Goal: Find specific page/section: Find specific page/section

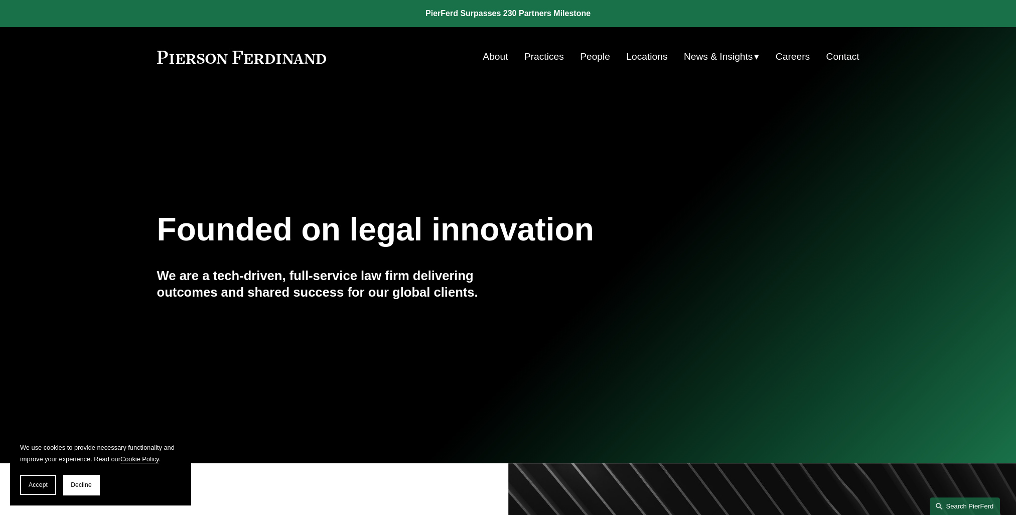
click at [971, 505] on link "Search this site" at bounding box center [965, 506] width 70 height 18
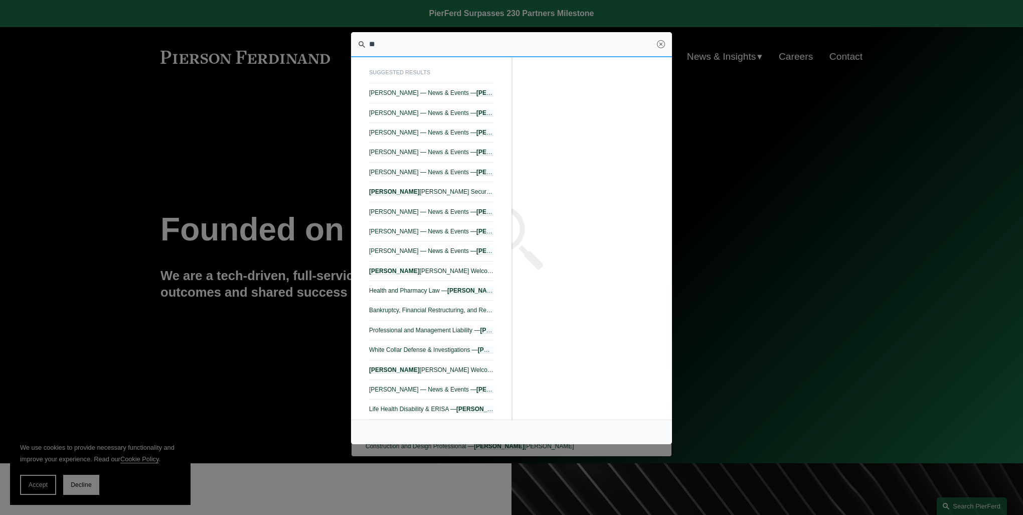
type input "*"
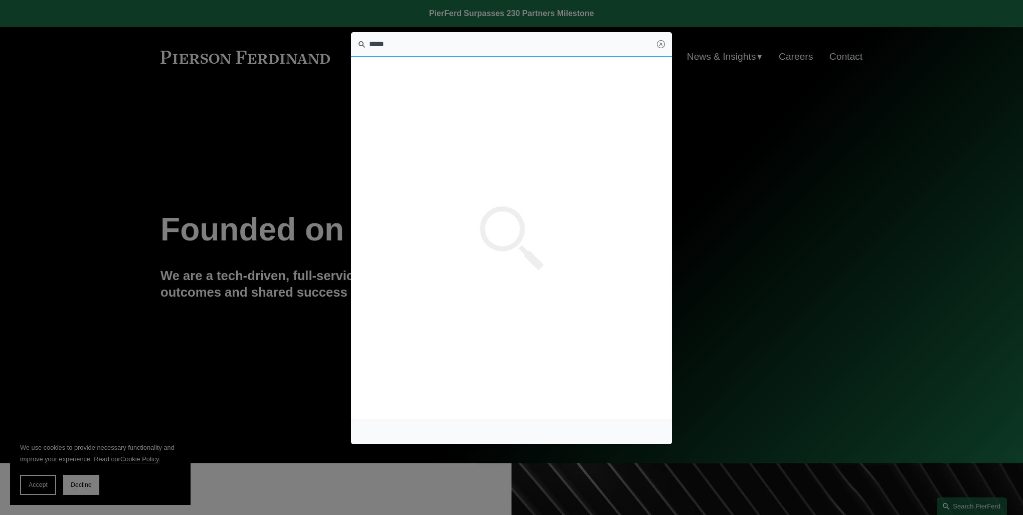
type input "******"
click at [415, 112] on span "Ryan Beard — Pierson Ferdinand LLP" at bounding box center [431, 112] width 124 height 7
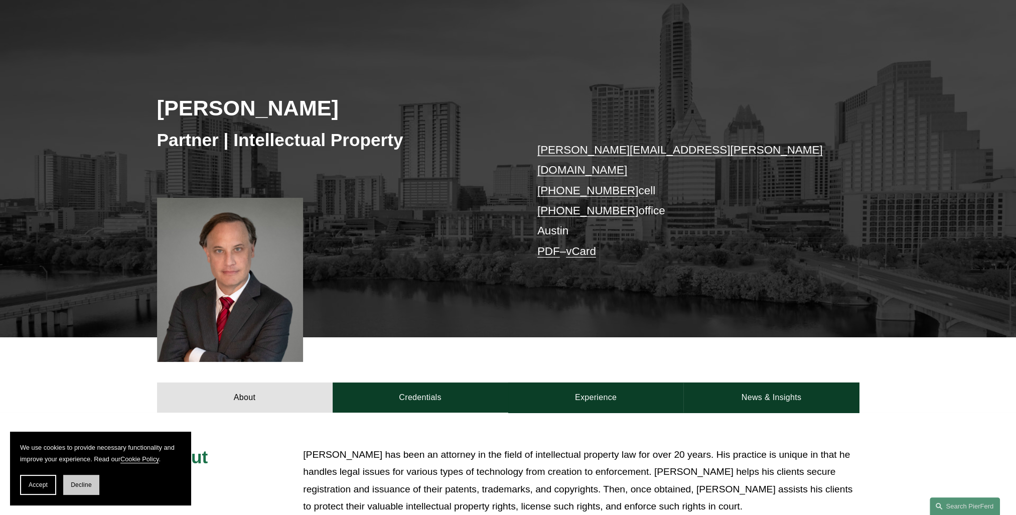
scroll to position [100, 0]
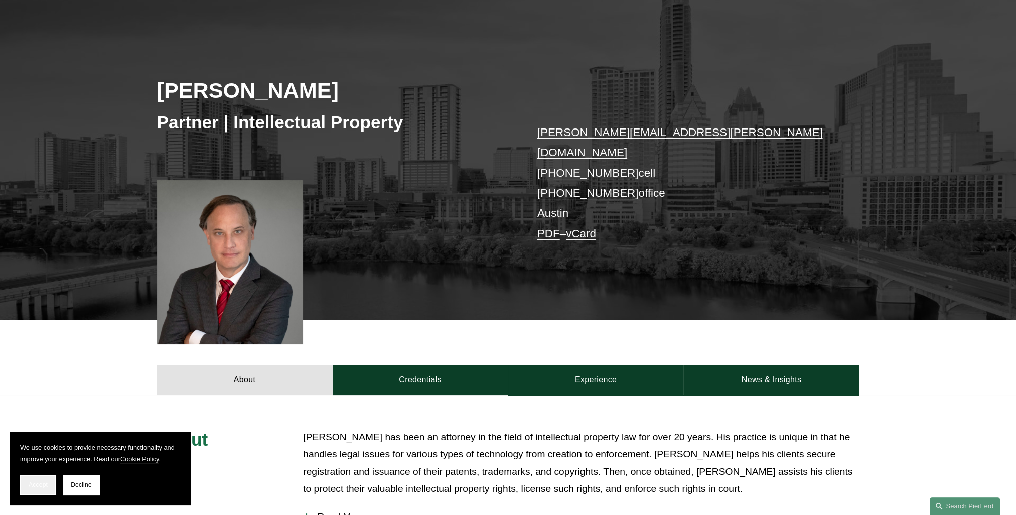
click at [41, 485] on span "Accept" at bounding box center [38, 484] width 19 height 7
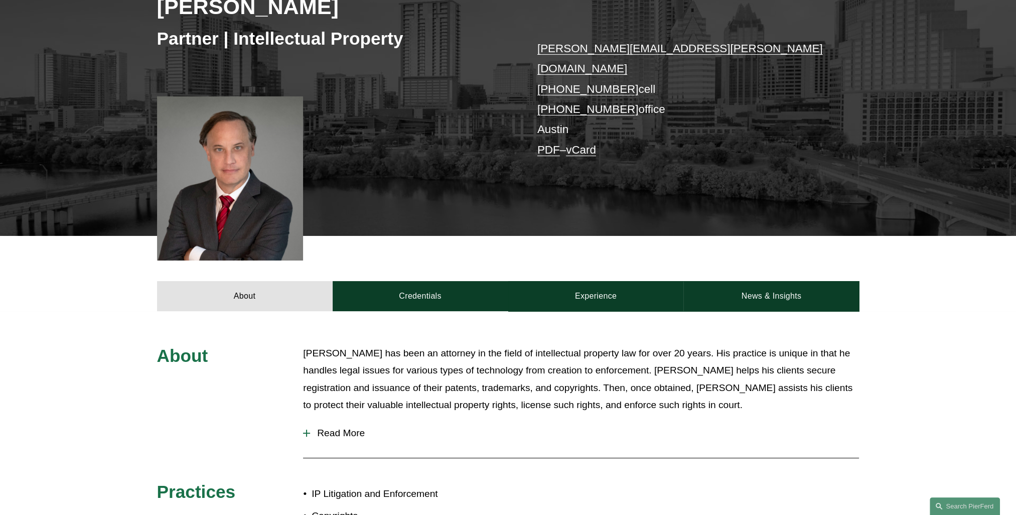
scroll to position [201, 0]
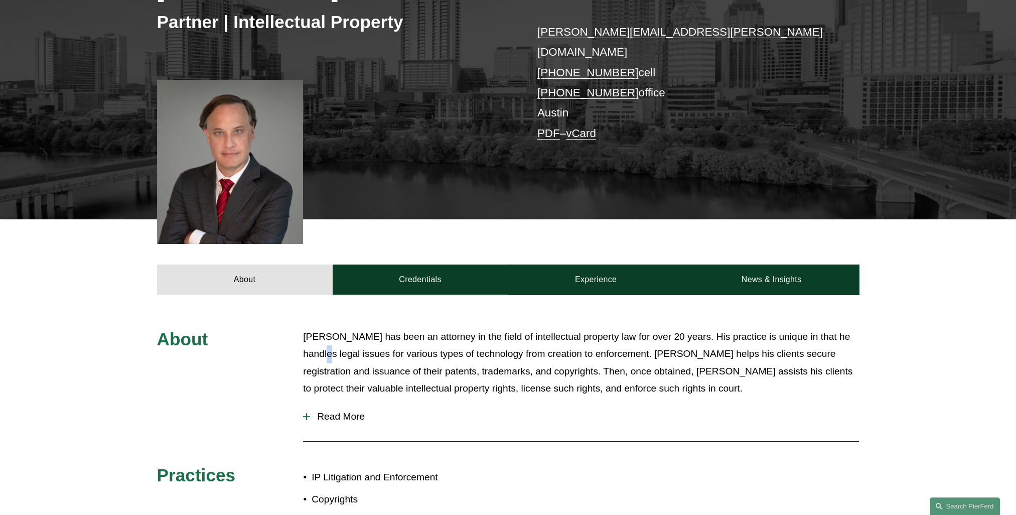
click at [304, 337] on div "About Ryan has been an attorney in the field of intellectual property law for o…" at bounding box center [508, 456] width 1016 height 257
drag, startPoint x: 304, startPoint y: 337, endPoint x: 396, endPoint y: 341, distance: 91.9
click at [396, 341] on p "Ryan has been an attorney in the field of intellectual property law for over 20…" at bounding box center [581, 362] width 556 height 69
drag, startPoint x: 396, startPoint y: 341, endPoint x: 445, endPoint y: 344, distance: 49.2
click at [441, 344] on p "Ryan has been an attorney in the field of intellectual property law for over 20…" at bounding box center [581, 362] width 556 height 69
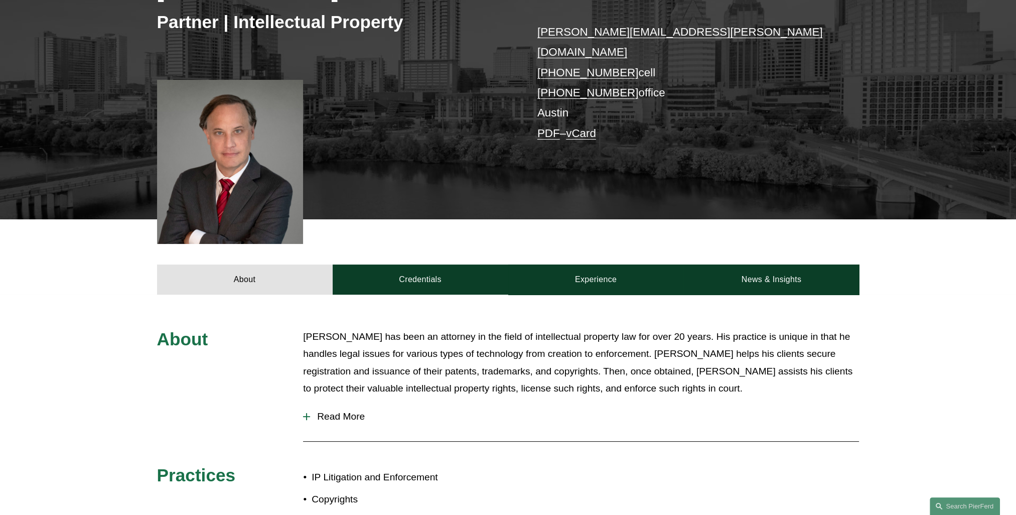
click at [466, 342] on p "Ryan has been an attorney in the field of intellectual property law for over 20…" at bounding box center [581, 362] width 556 height 69
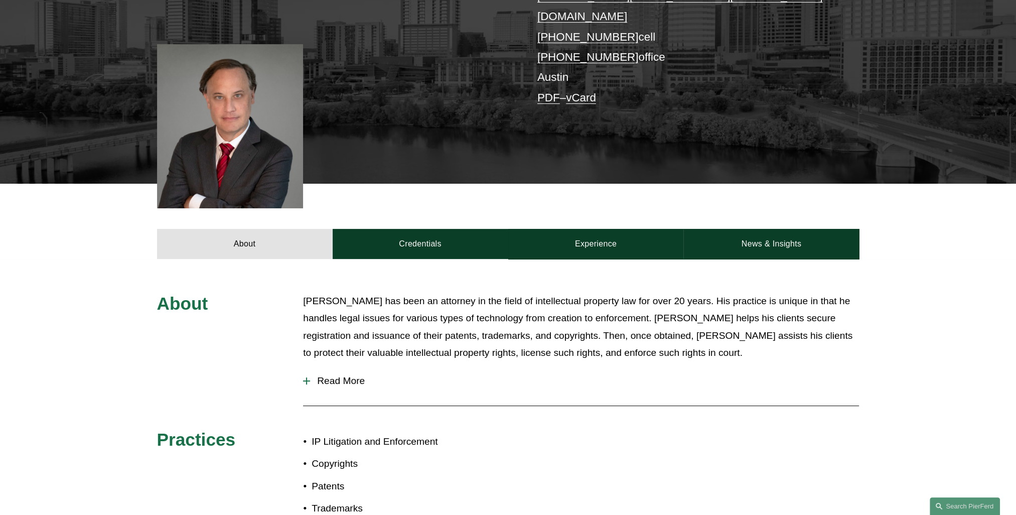
scroll to position [251, 0]
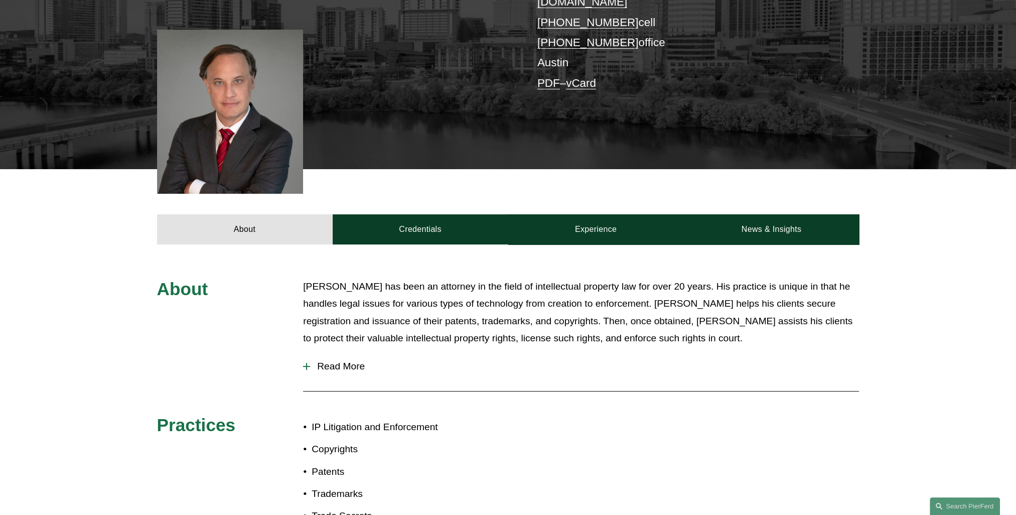
click at [321, 361] on span "Read More" at bounding box center [584, 366] width 549 height 11
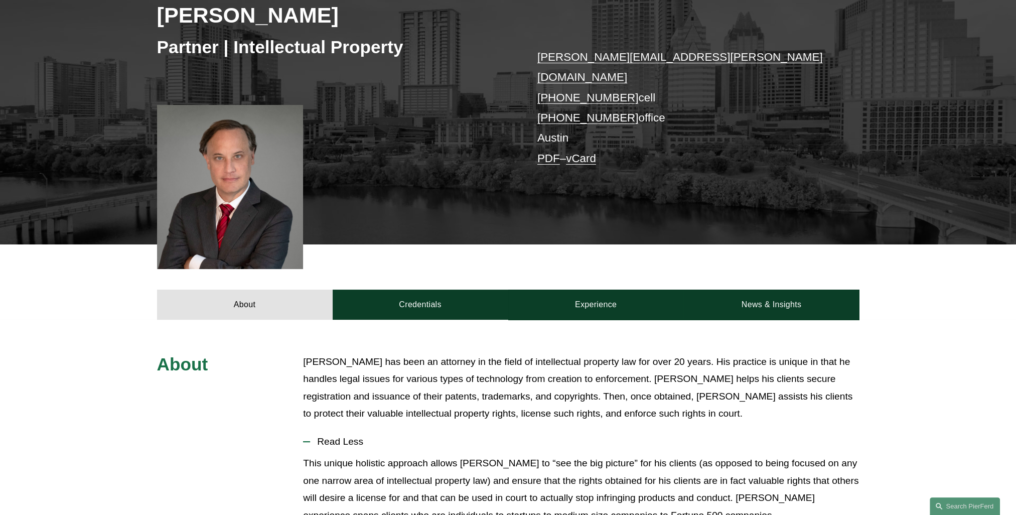
scroll to position [150, 0]
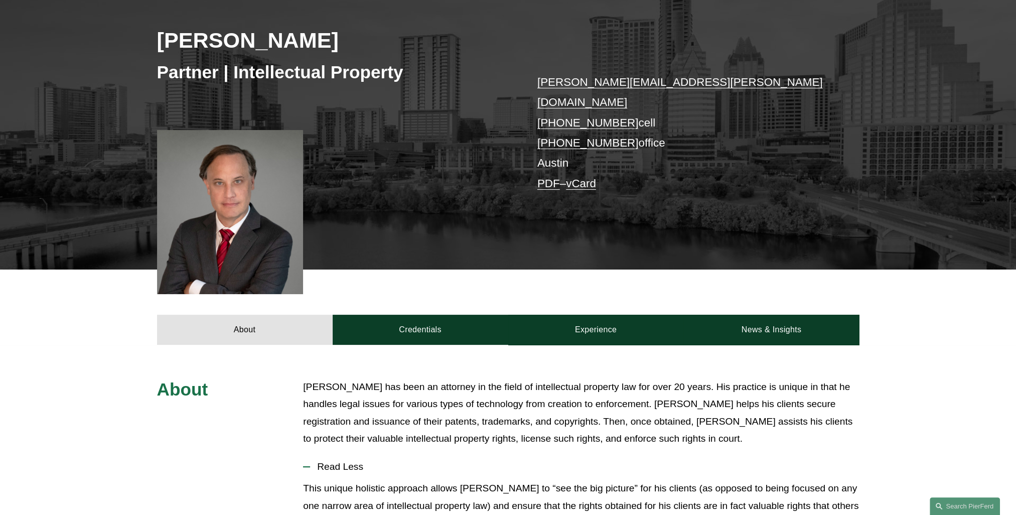
click at [549, 177] on link "PDF" at bounding box center [548, 183] width 23 height 13
click at [460, 181] on div "Ryan Beard Partner | Intellectual Property ryan.beard@pierferd.com +1.512.577.2…" at bounding box center [508, 118] width 1016 height 302
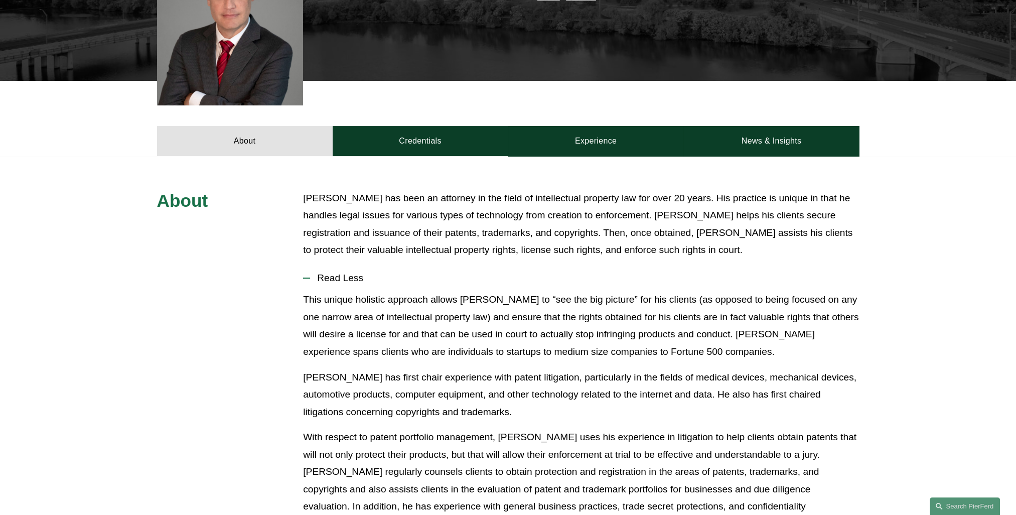
scroll to position [301, 0]
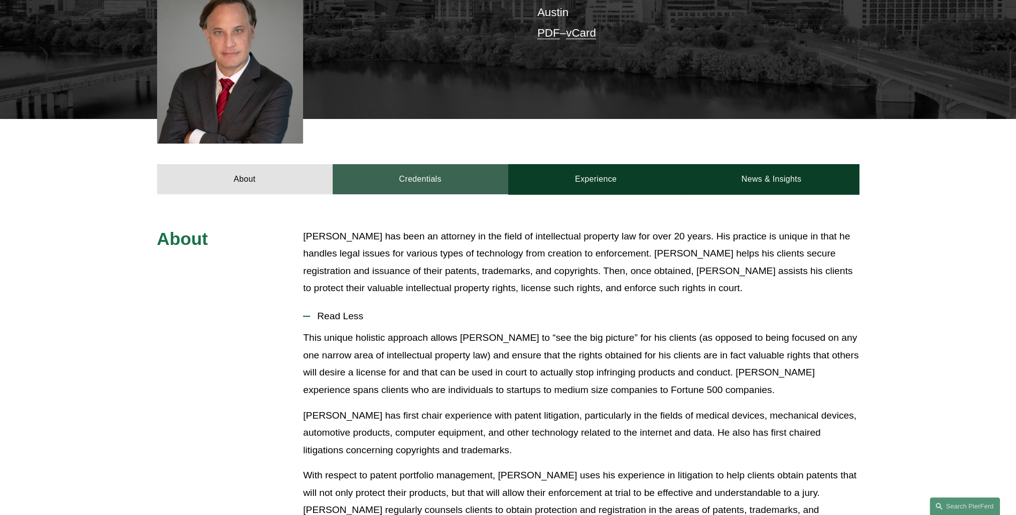
click at [425, 164] on link "Credentials" at bounding box center [421, 179] width 176 height 30
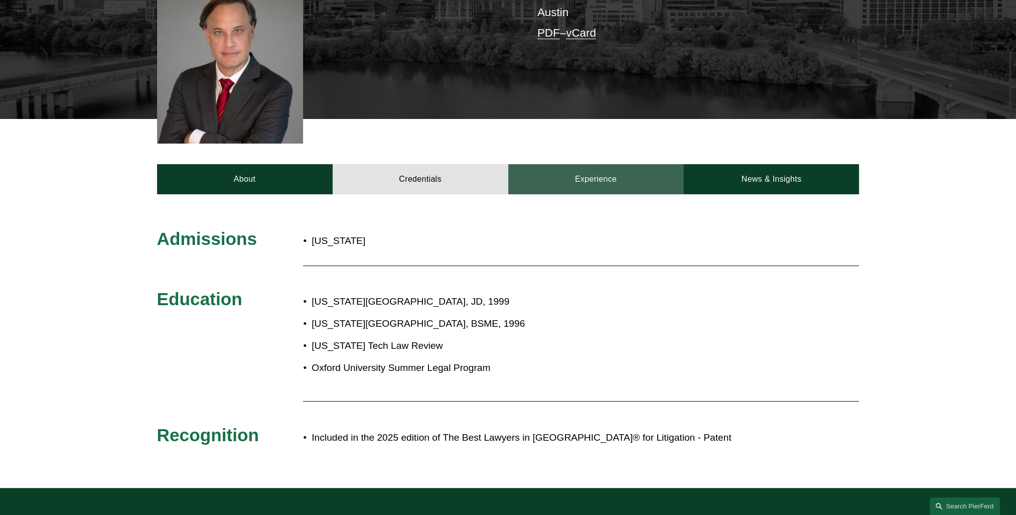
click at [580, 166] on link "Experience" at bounding box center [596, 179] width 176 height 30
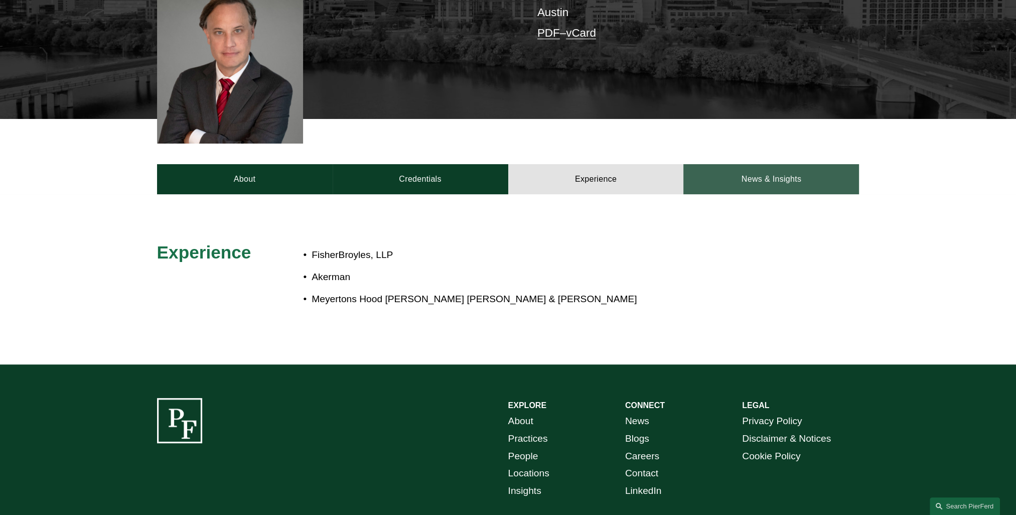
click at [746, 164] on link "News & Insights" at bounding box center [771, 179] width 176 height 30
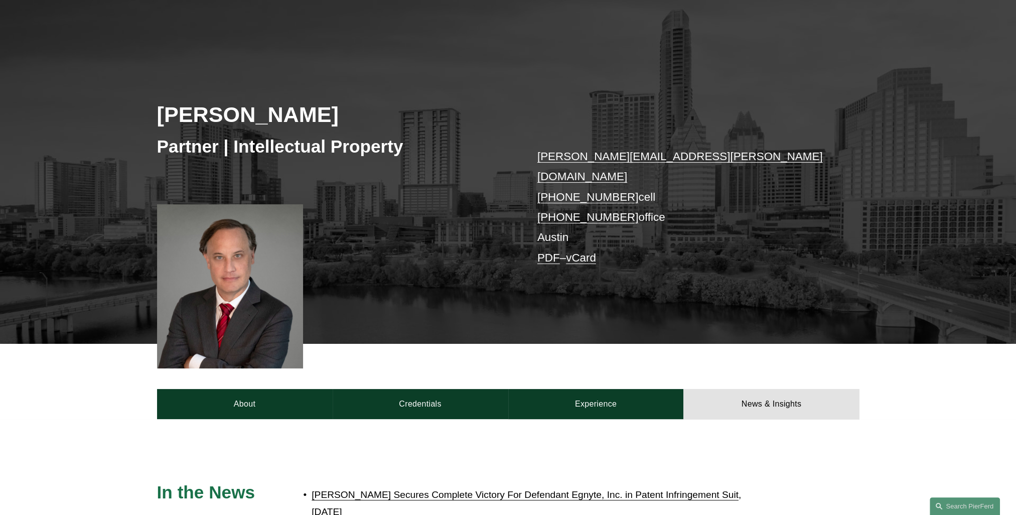
scroll to position [0, 0]
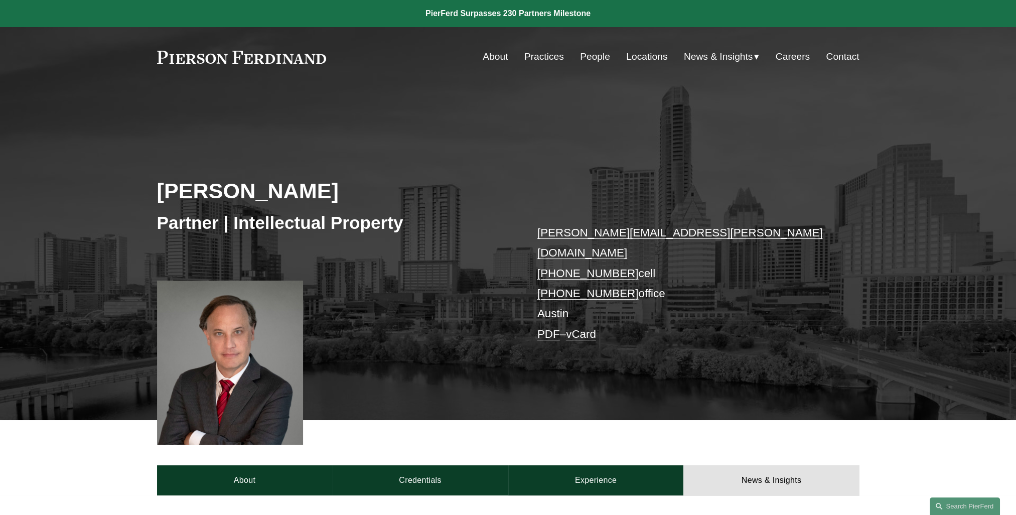
click at [536, 57] on link "Practices" at bounding box center [544, 56] width 40 height 19
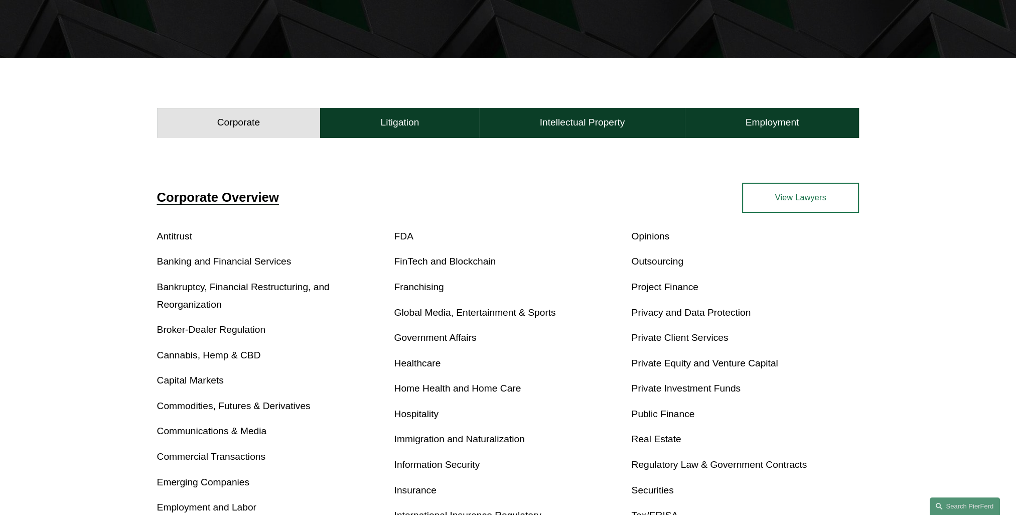
scroll to position [251, 0]
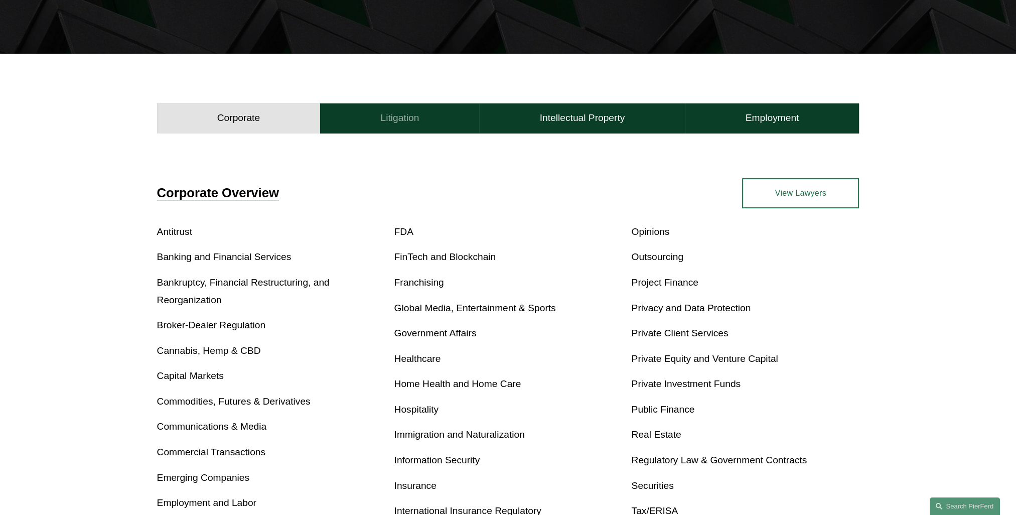
click at [390, 122] on h4 "Litigation" at bounding box center [399, 118] width 39 height 12
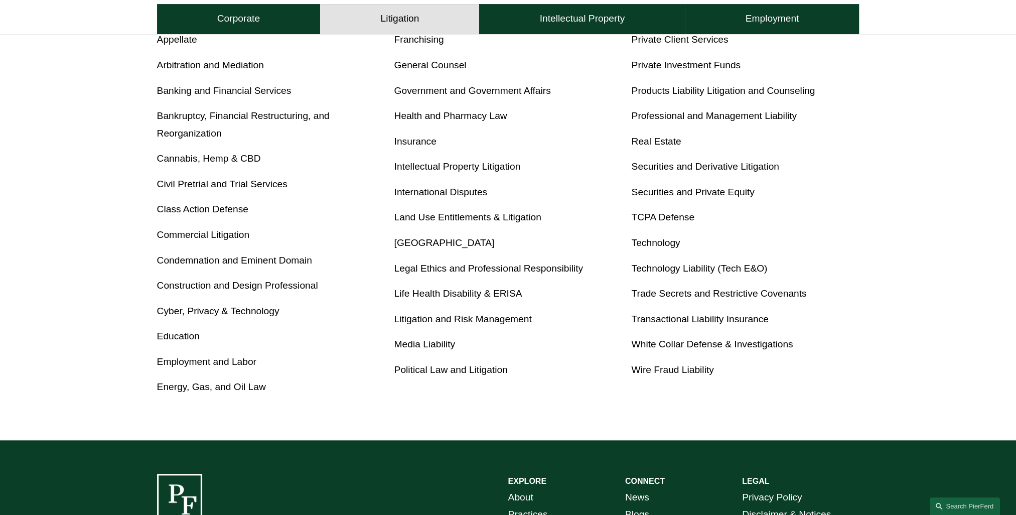
scroll to position [451, 0]
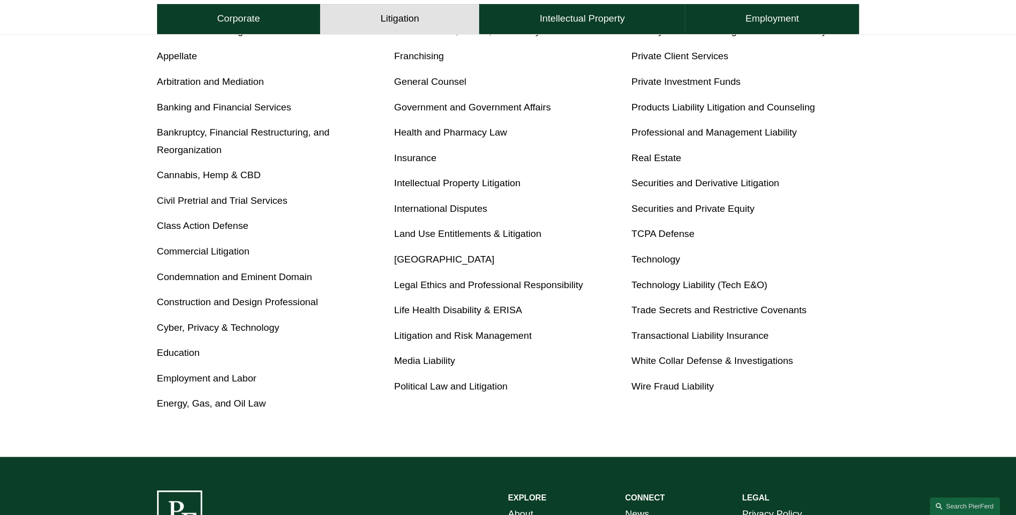
click at [205, 382] on link "Employment and Labor" at bounding box center [206, 378] width 99 height 11
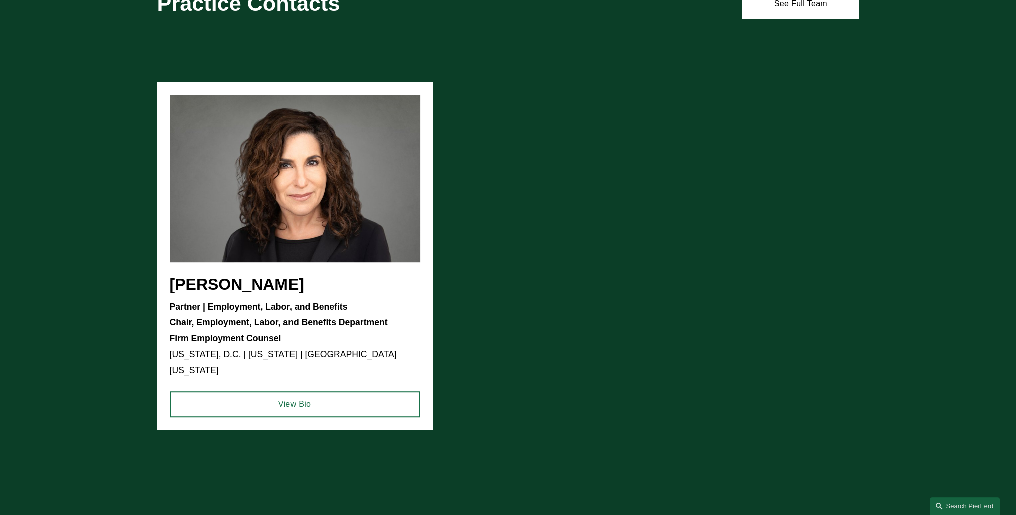
scroll to position [752, 0]
click at [791, 8] on link "See Full Team" at bounding box center [800, 3] width 117 height 30
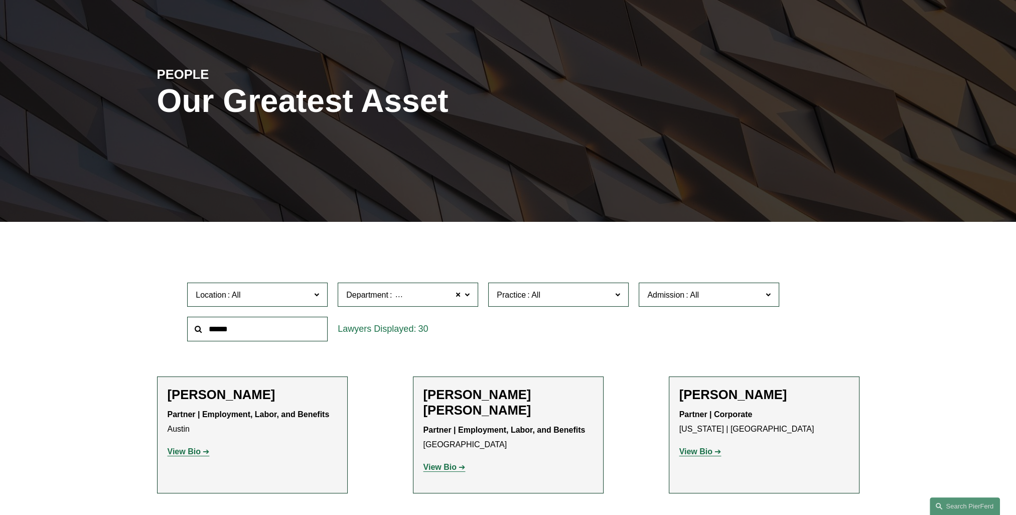
scroll to position [100, 0]
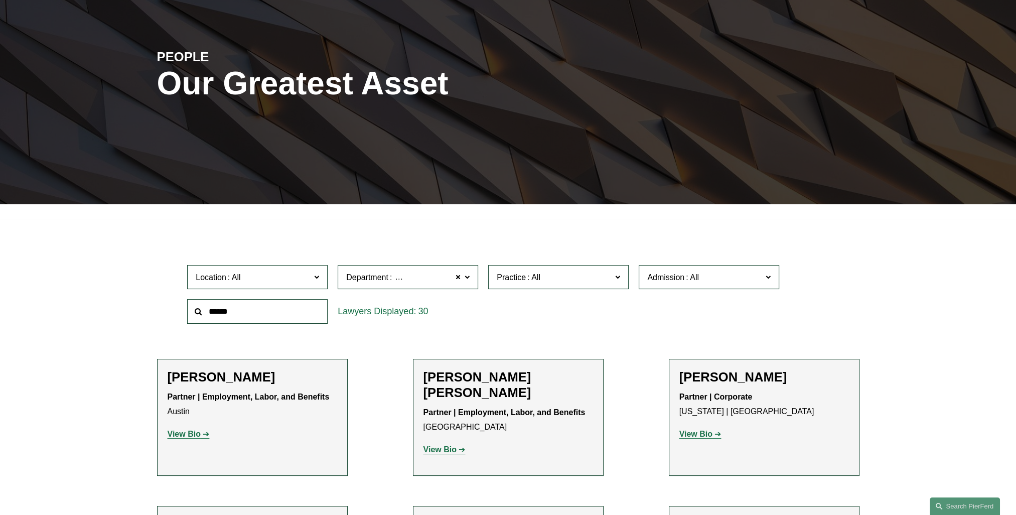
click at [280, 276] on span "Location" at bounding box center [253, 277] width 115 height 14
click at [0, 0] on link "Austin" at bounding box center [0, 0] width 0 height 0
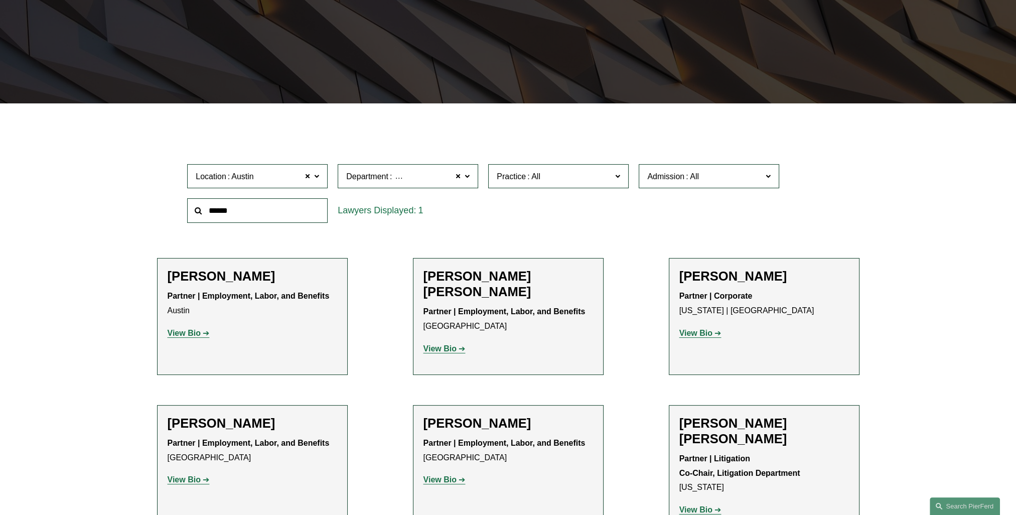
scroll to position [205, 0]
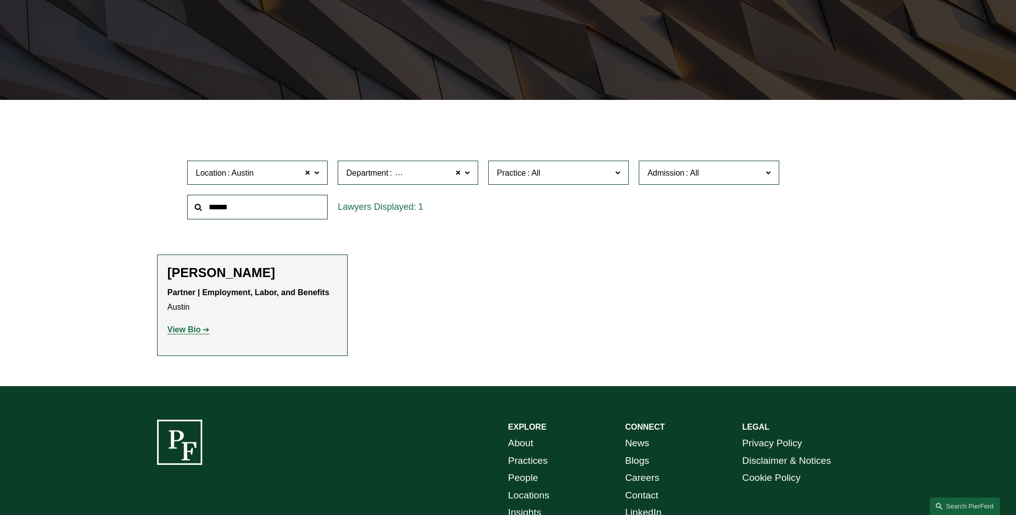
click at [178, 330] on strong "View Bio" at bounding box center [184, 329] width 33 height 9
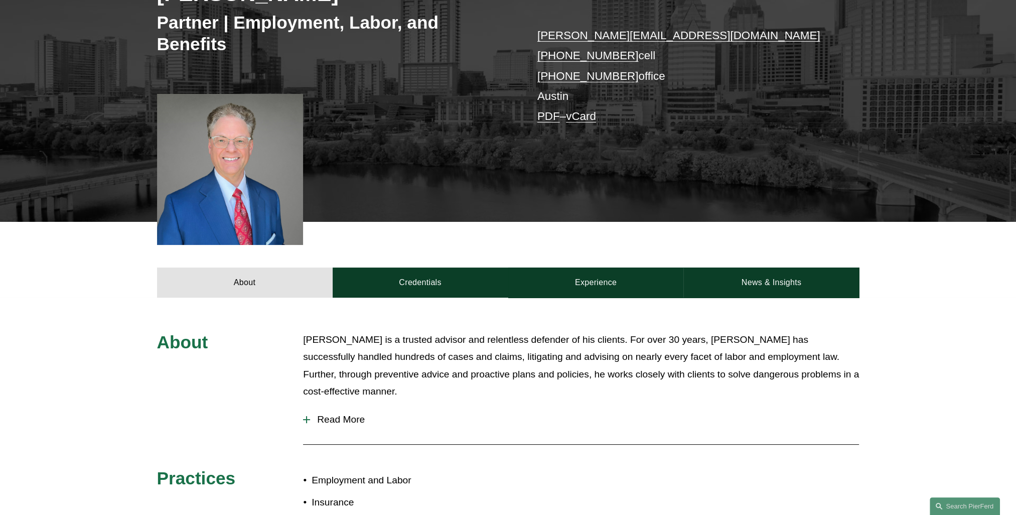
scroll to position [201, 0]
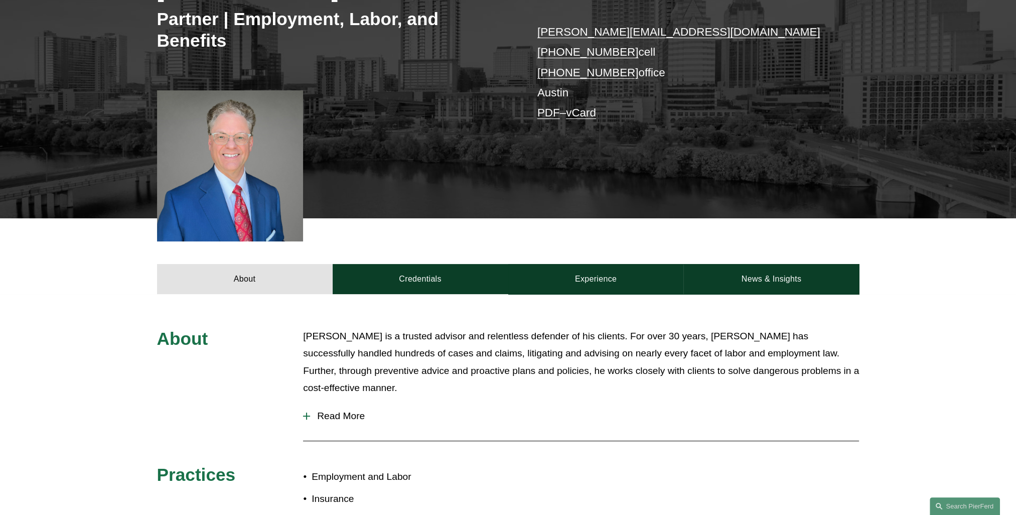
click at [542, 110] on link "PDF" at bounding box center [548, 112] width 23 height 13
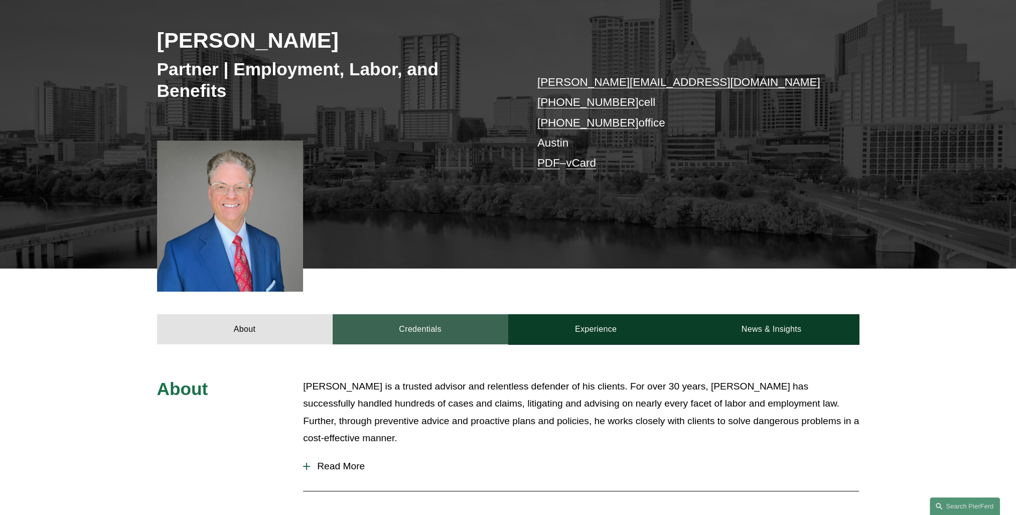
click at [419, 325] on link "Credentials" at bounding box center [421, 329] width 176 height 30
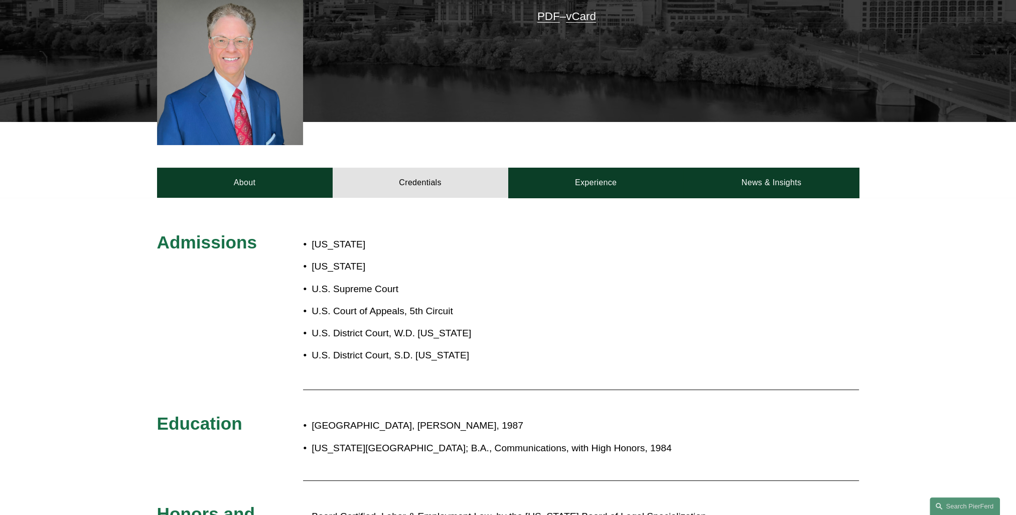
scroll to position [301, 0]
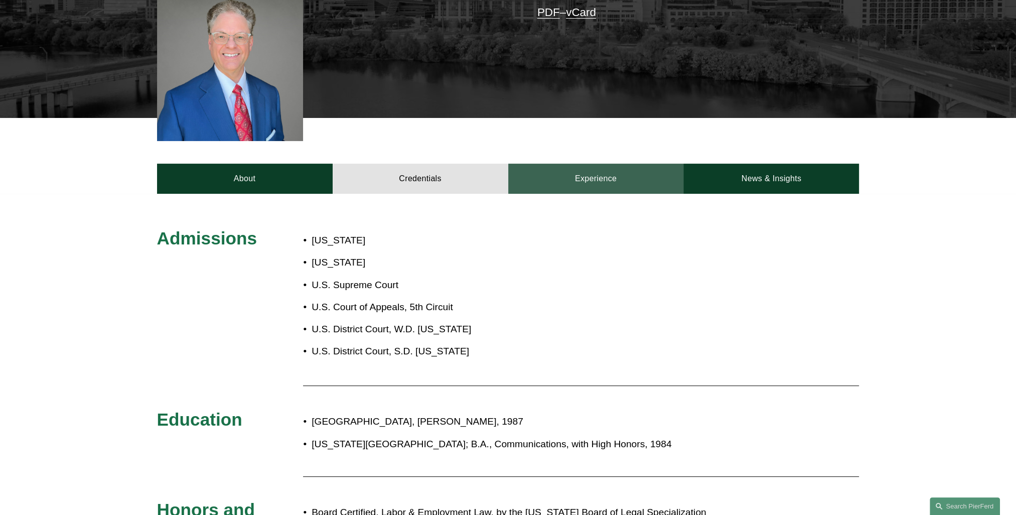
click at [576, 185] on link "Experience" at bounding box center [596, 179] width 176 height 30
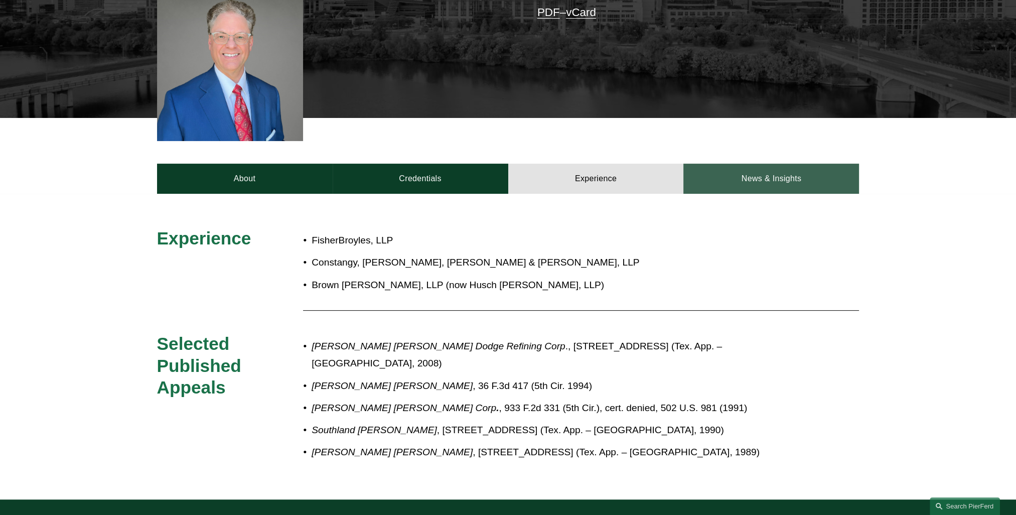
click at [754, 182] on link "News & Insights" at bounding box center [771, 179] width 176 height 30
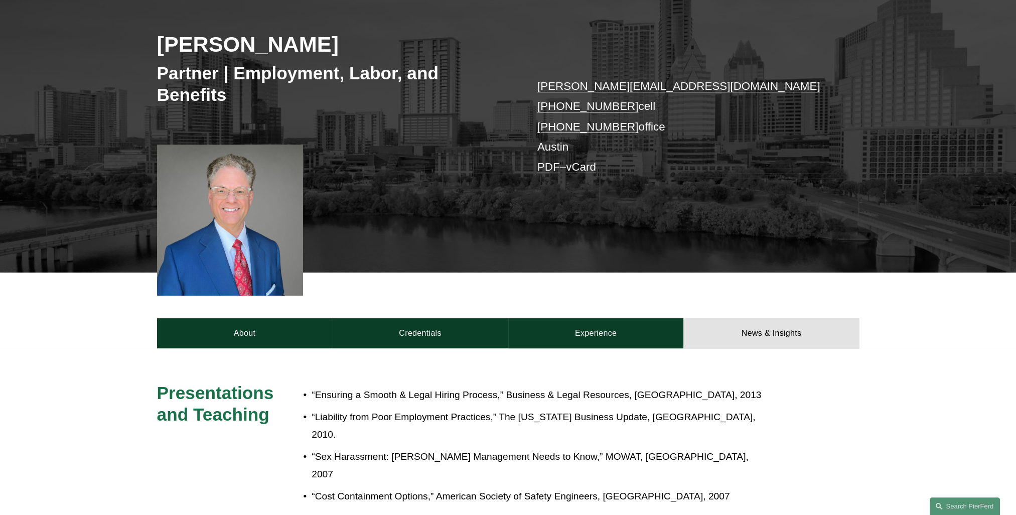
scroll to position [150, 0]
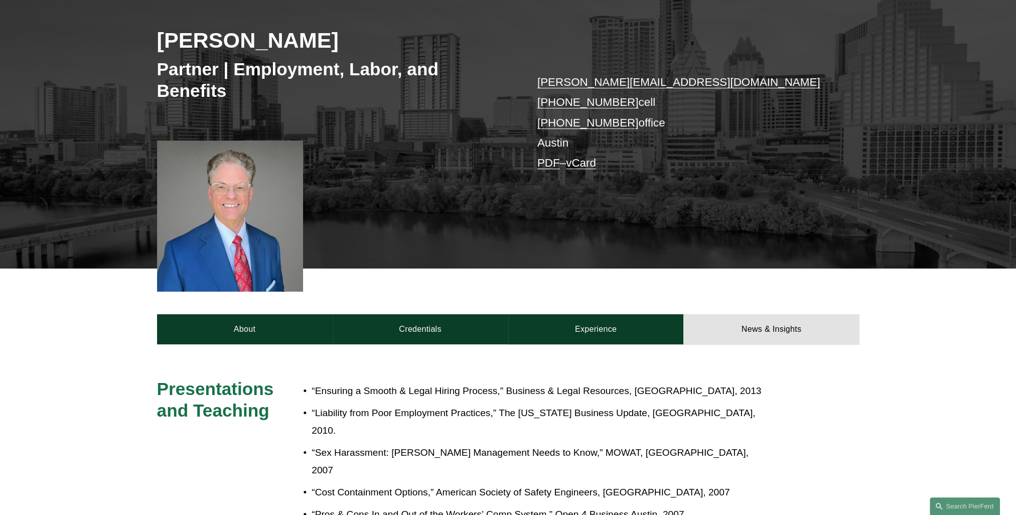
click at [56, 196] on div "Scott A. Agthe Partner | Employment, Labor, and Benefits scott.agthe@pierferd.c…" at bounding box center [508, 118] width 1016 height 302
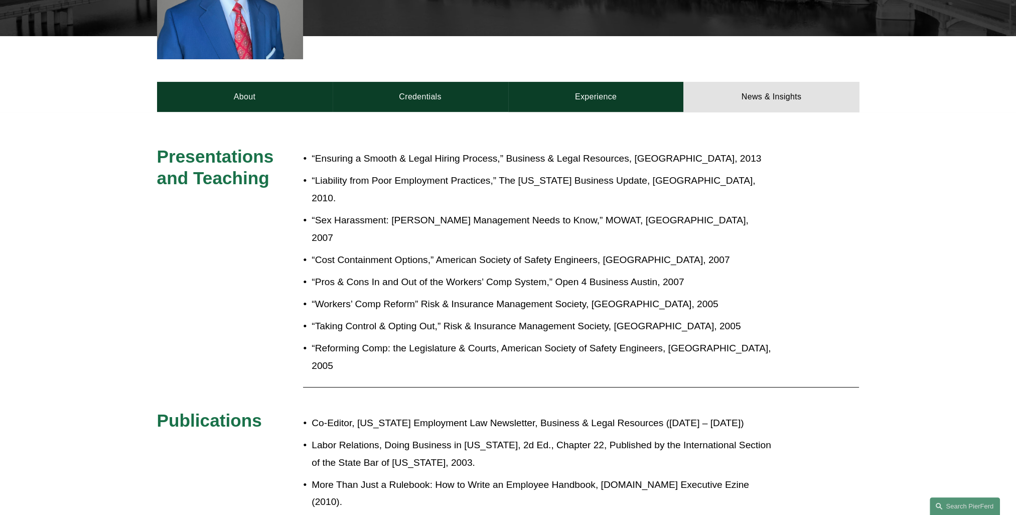
scroll to position [401, 0]
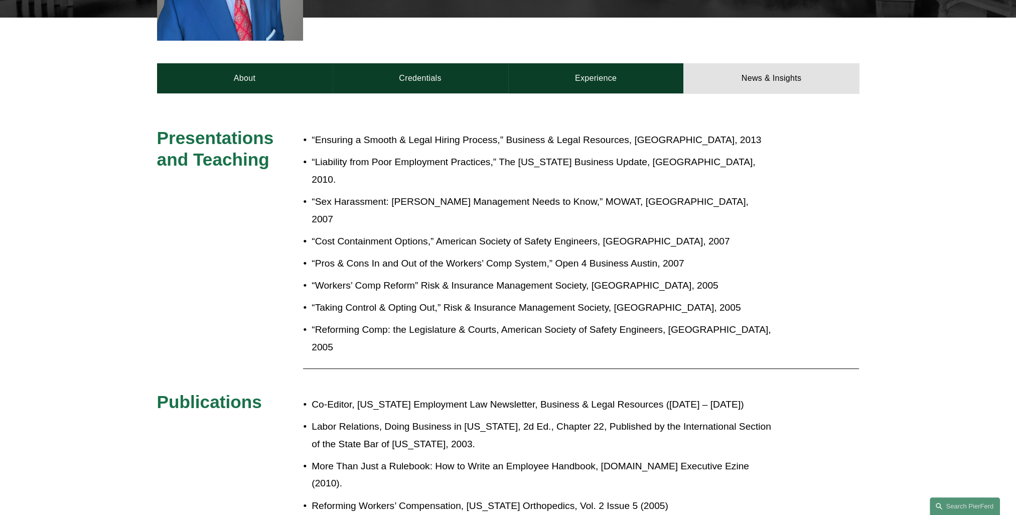
click at [50, 226] on div "Presentations and Teaching “Ensuring a Smooth & Legal Hiring Process,” Business…" at bounding box center [508, 349] width 1016 height 445
click at [761, 233] on p "“Cost Containment Options,” American Society of Safety Engineers, El Paso, 2007" at bounding box center [542, 242] width 460 height 18
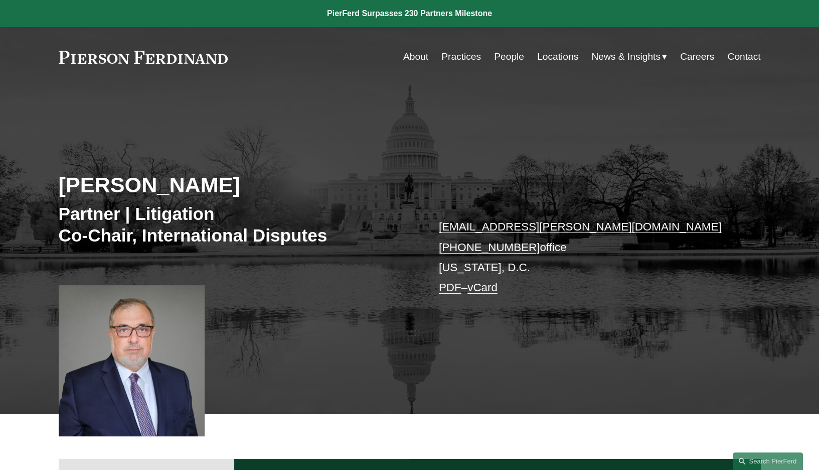
click at [513, 56] on link "People" at bounding box center [509, 56] width 30 height 19
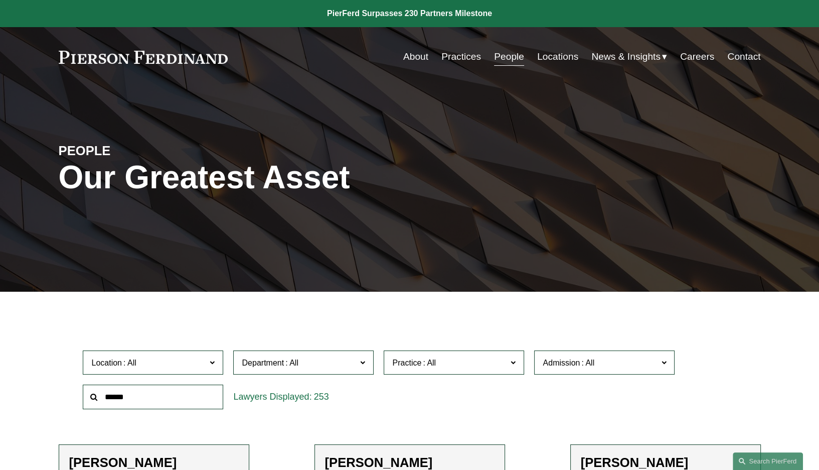
click at [124, 396] on input "text" at bounding box center [153, 396] width 140 height 25
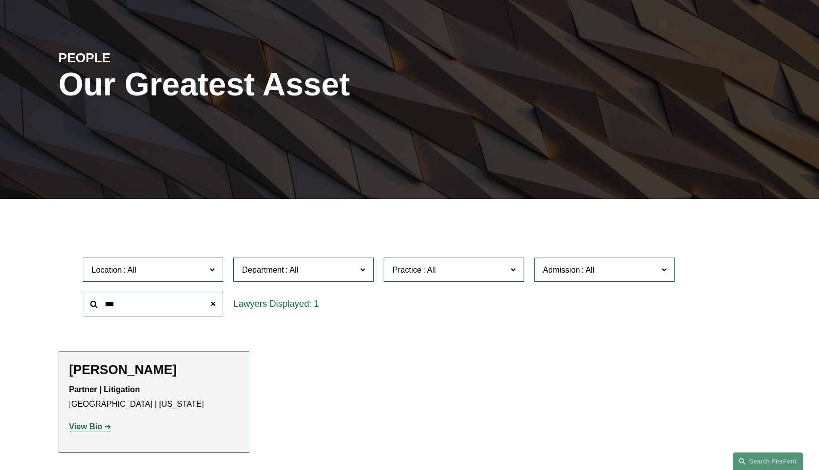
scroll to position [150, 0]
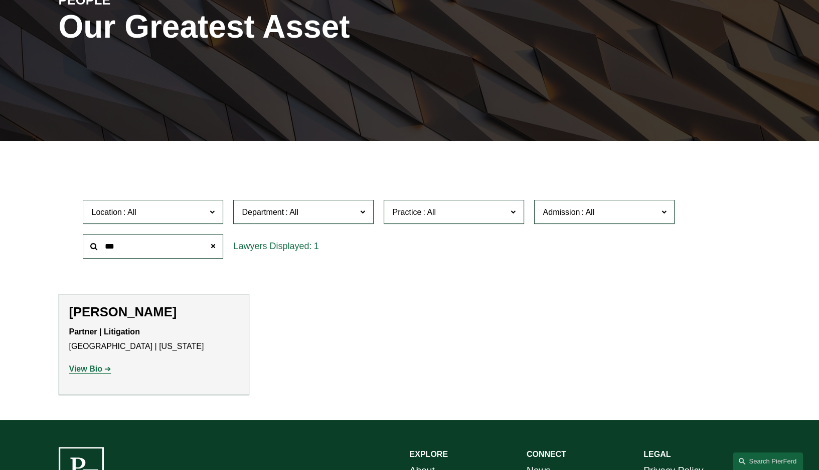
type input "***"
click at [99, 367] on strong "View Bio" at bounding box center [85, 368] width 33 height 9
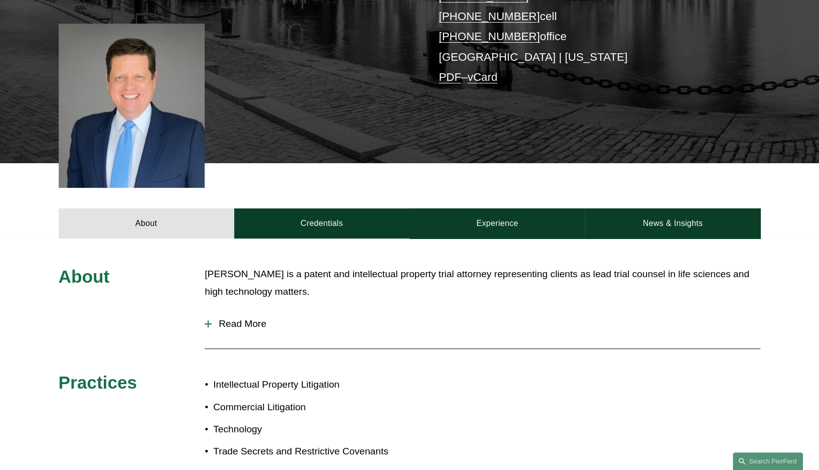
scroll to position [50, 0]
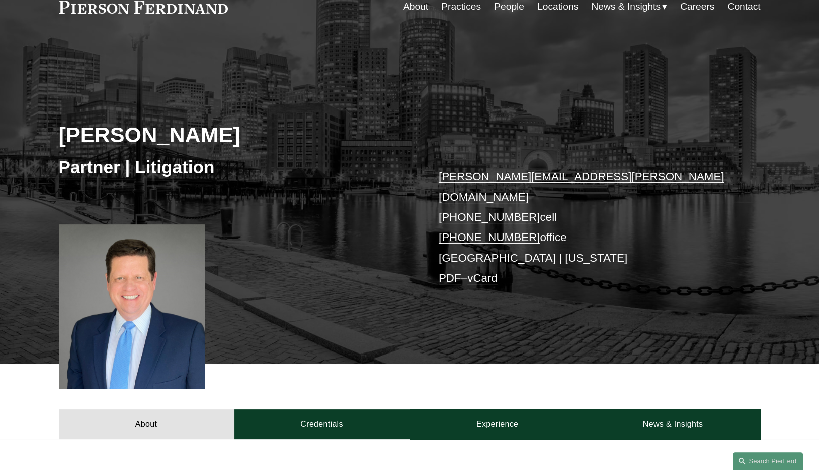
click at [447, 271] on link "PDF" at bounding box center [450, 277] width 23 height 13
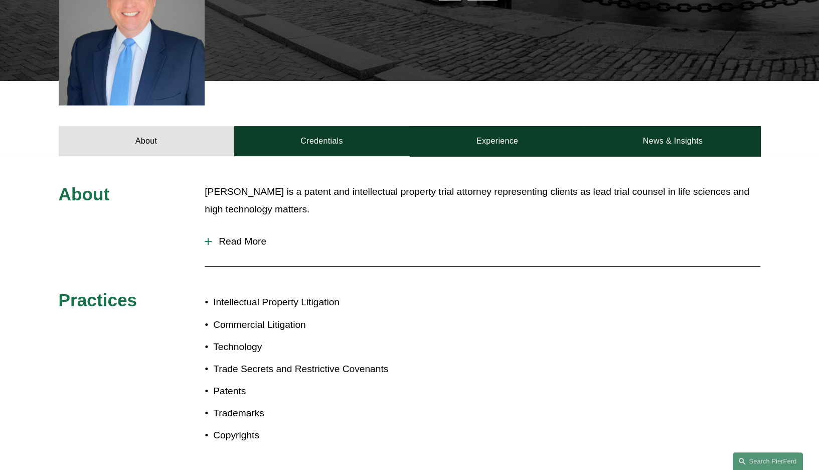
scroll to position [301, 0]
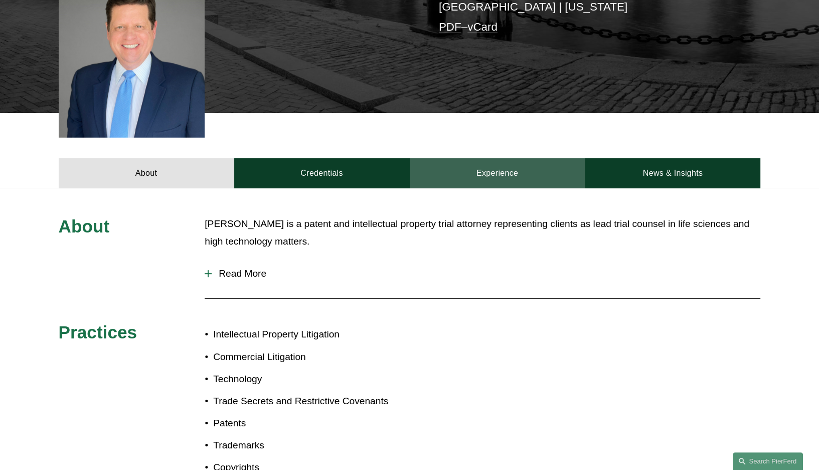
click at [472, 158] on link "Experience" at bounding box center [498, 173] width 176 height 30
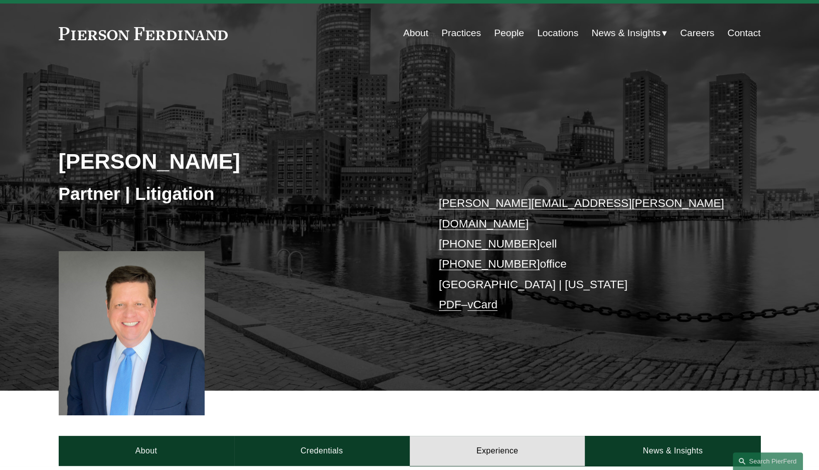
scroll to position [0, 0]
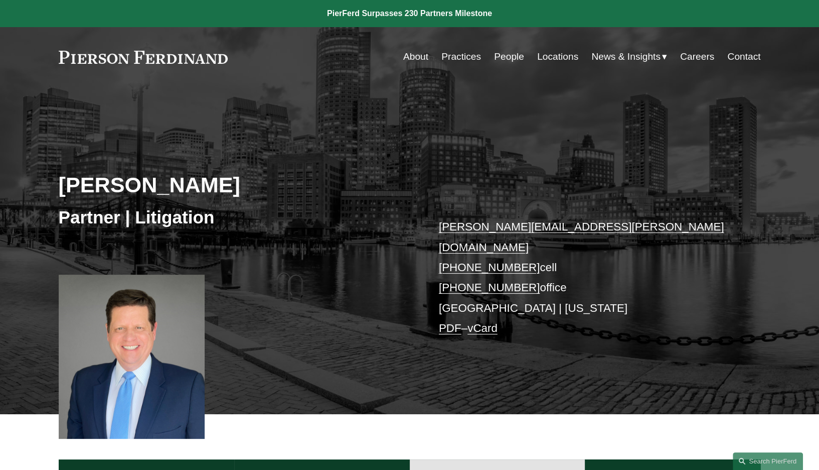
click at [499, 59] on link "People" at bounding box center [509, 56] width 30 height 19
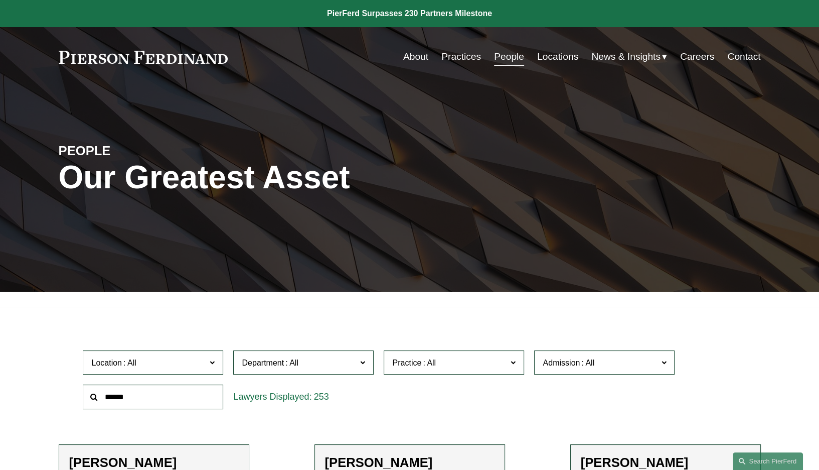
click at [148, 397] on input "text" at bounding box center [153, 396] width 140 height 25
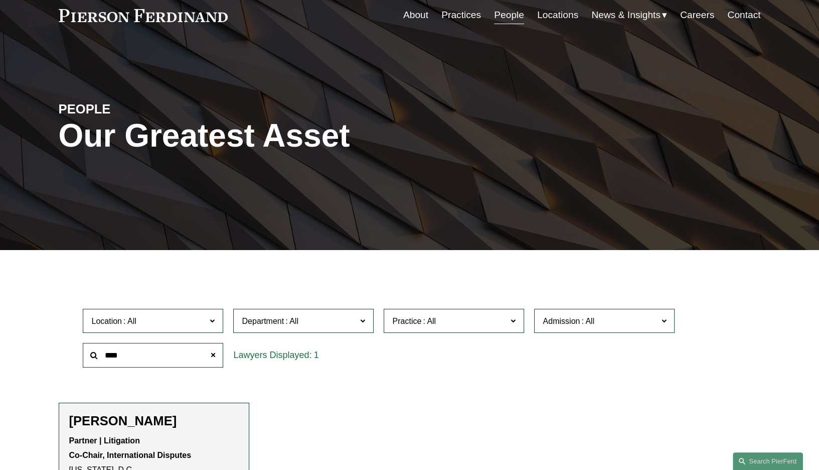
scroll to position [100, 0]
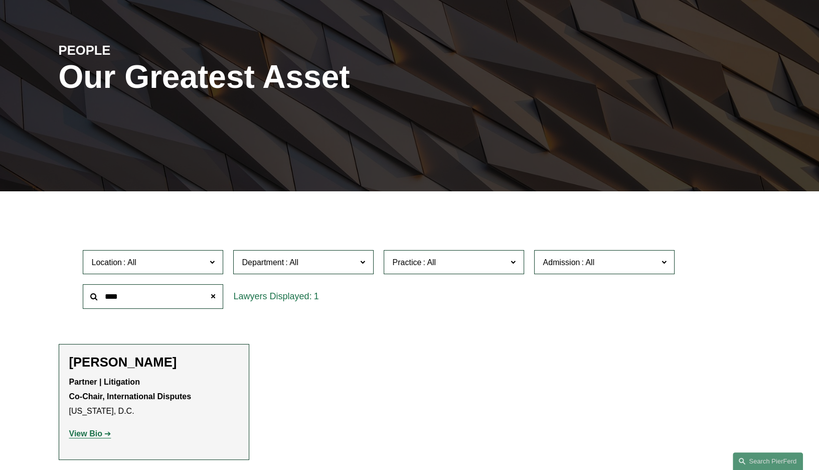
type input "****"
click at [152, 386] on p "Partner | Litigation Co-Chair, International Disputes Washington, D.C." at bounding box center [154, 396] width 170 height 43
click at [93, 435] on strong "View Bio" at bounding box center [85, 433] width 33 height 9
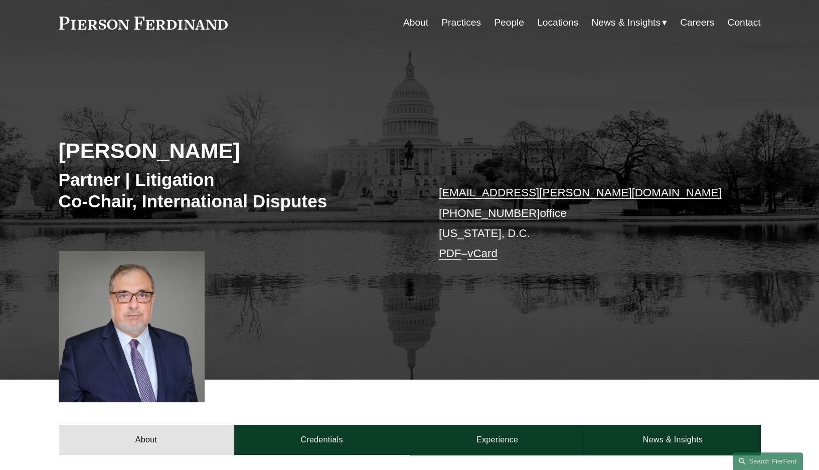
scroll to position [50, 0]
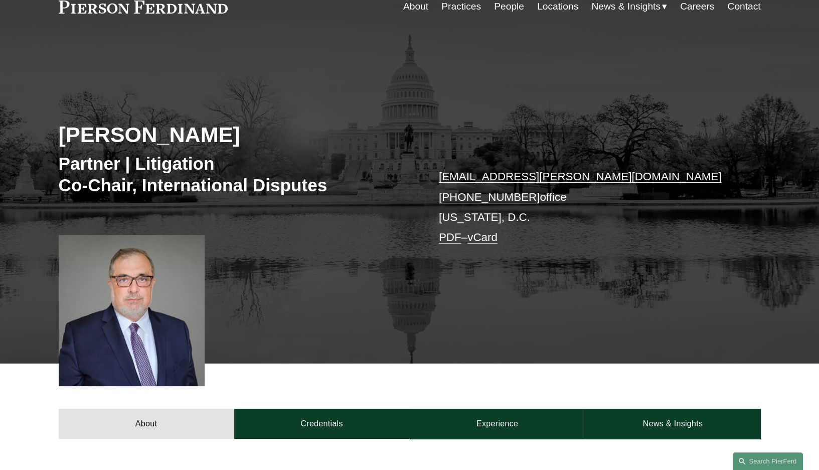
click at [455, 239] on link "PDF" at bounding box center [450, 237] width 23 height 13
drag, startPoint x: 281, startPoint y: 19, endPoint x: 277, endPoint y: 9, distance: 10.5
click at [281, 19] on div "Skip to Content About Practices People Locations" at bounding box center [409, 6] width 819 height 59
